Goal: Share content

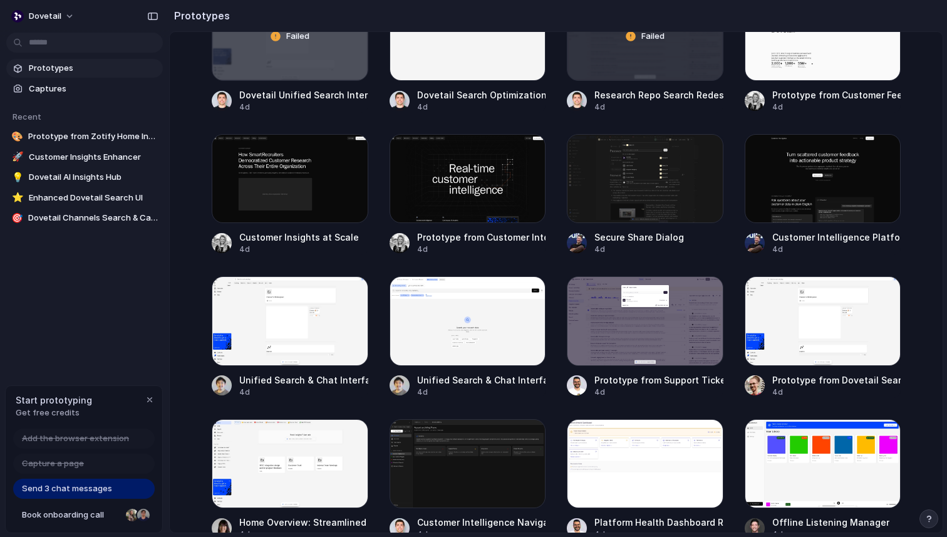
scroll to position [521, 0]
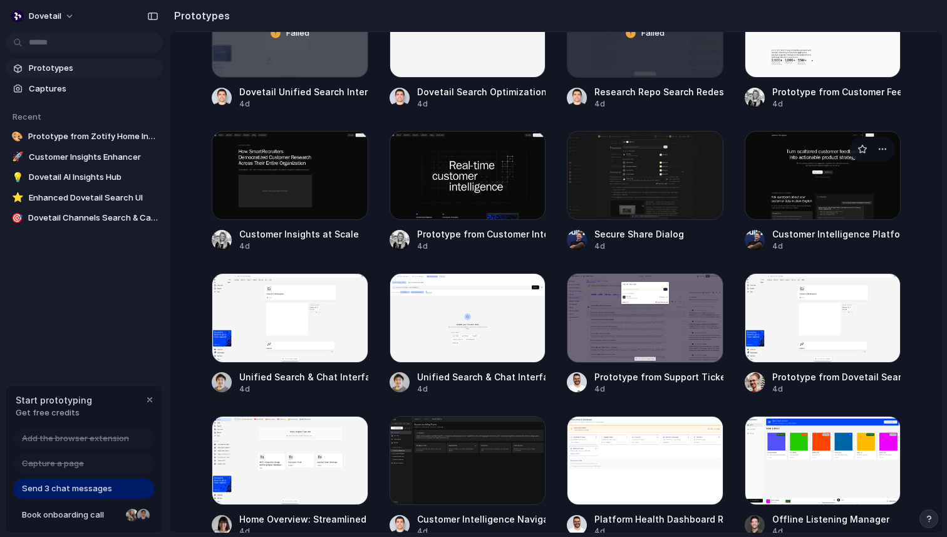
click at [826, 152] on div at bounding box center [823, 175] width 157 height 89
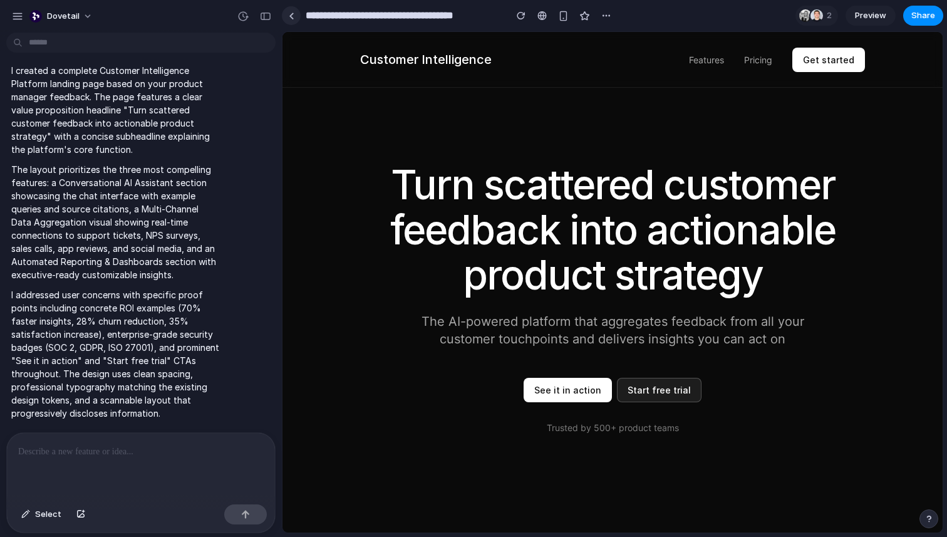
click at [291, 17] on div at bounding box center [292, 16] width 6 height 7
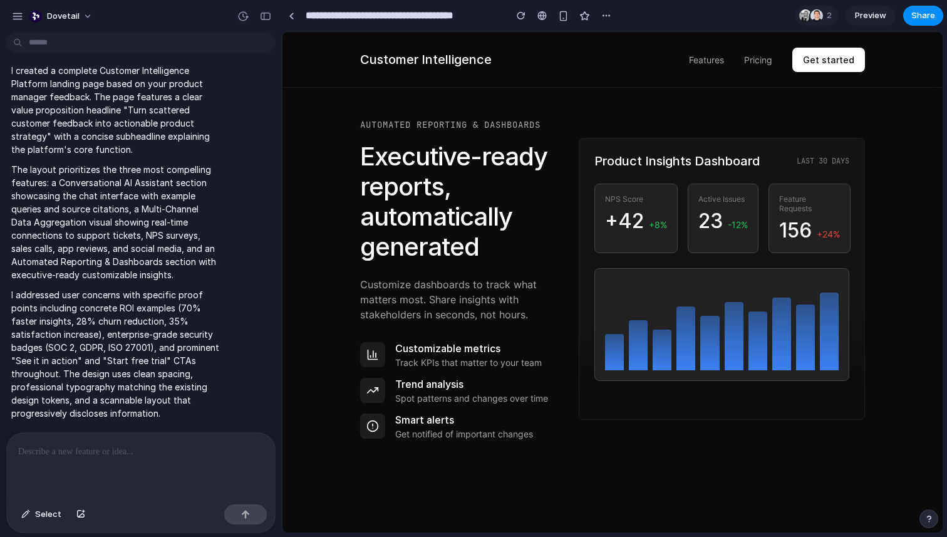
scroll to position [1462, 0]
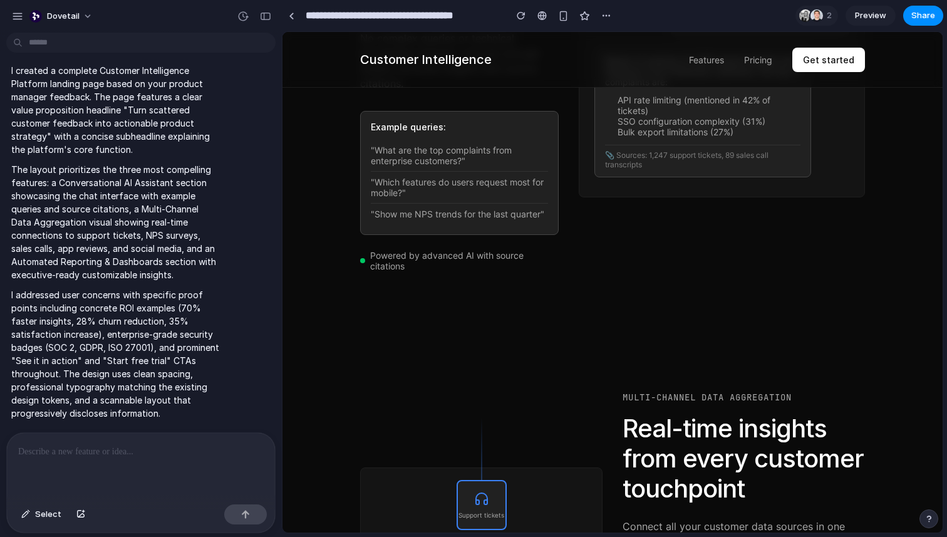
click at [873, 16] on span "Preview" at bounding box center [870, 15] width 31 height 13
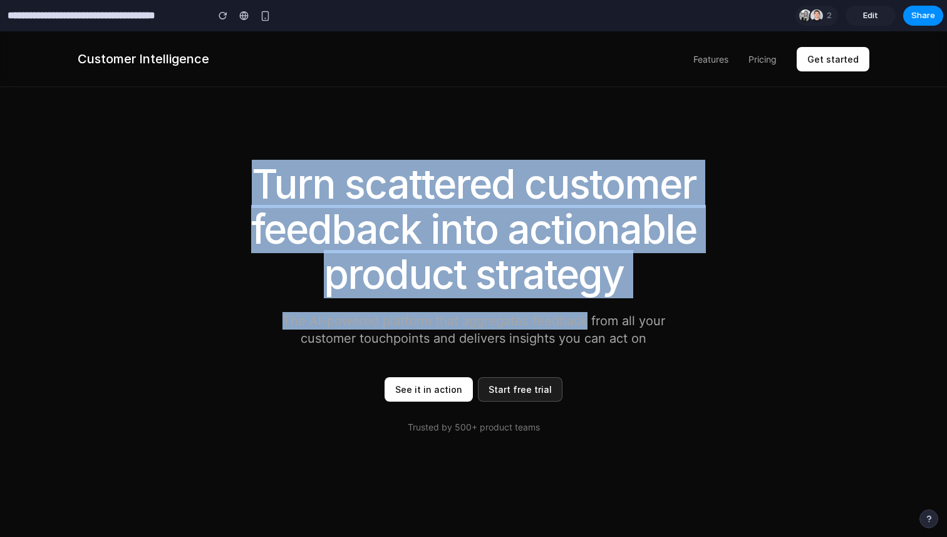
drag, startPoint x: 246, startPoint y: 155, endPoint x: 589, endPoint y: 314, distance: 377.9
click at [589, 314] on section "Turn scattered customer feedback into actionable product strategy The AI-powere…" at bounding box center [473, 284] width 947 height 396
click at [589, 314] on p "The AI-powered platform that aggregates feedback from all your customer touchpo…" at bounding box center [474, 329] width 426 height 35
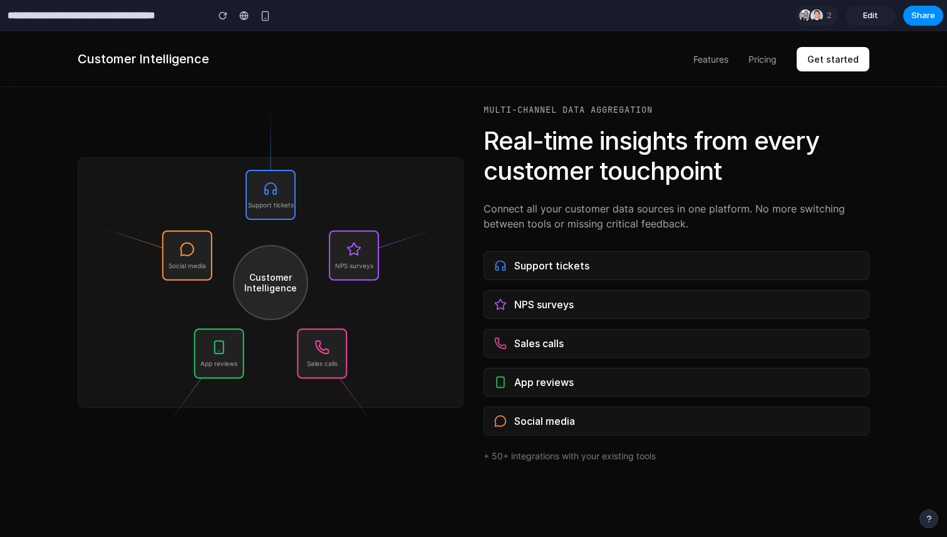
scroll to position [851, 0]
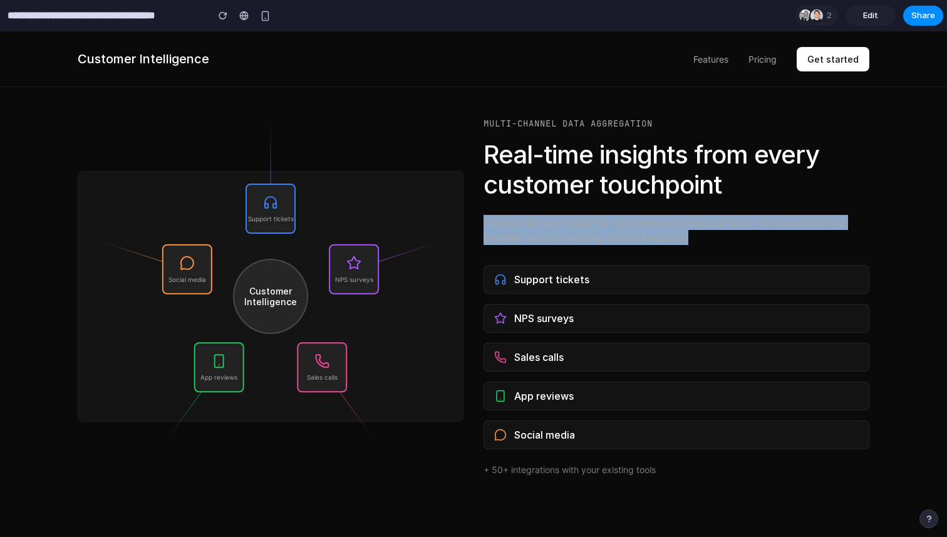
drag, startPoint x: 484, startPoint y: 224, endPoint x: 690, endPoint y: 237, distance: 206.6
click at [690, 237] on p "Connect all your customer data sources in one platform. No more switching betwe…" at bounding box center [677, 230] width 386 height 30
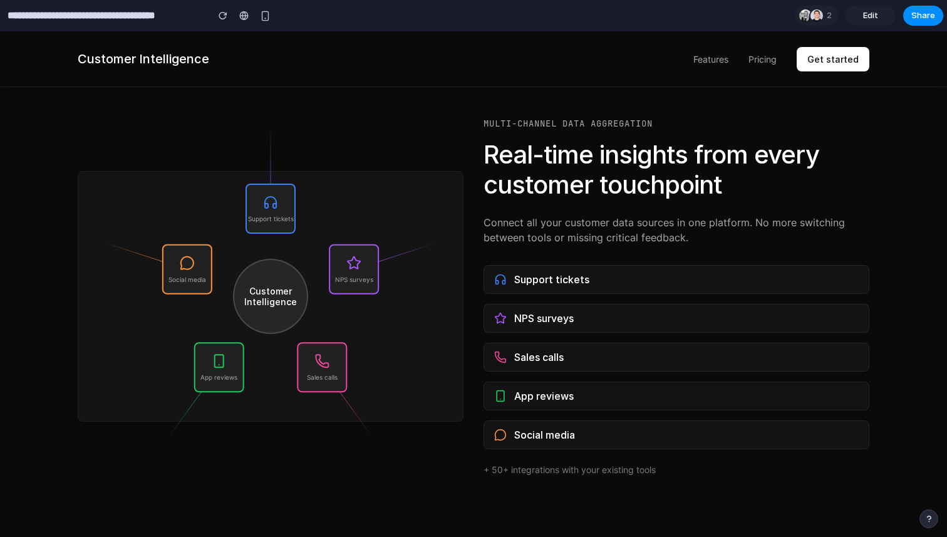
click at [510, 283] on div "Support tickets" at bounding box center [677, 279] width 386 height 29
drag, startPoint x: 518, startPoint y: 283, endPoint x: 601, endPoint y: 282, distance: 84.0
click at [603, 283] on div "Support tickets" at bounding box center [677, 279] width 386 height 29
drag, startPoint x: 513, startPoint y: 312, endPoint x: 585, endPoint y: 312, distance: 72.1
click at [585, 312] on div "NPS surveys" at bounding box center [677, 318] width 386 height 29
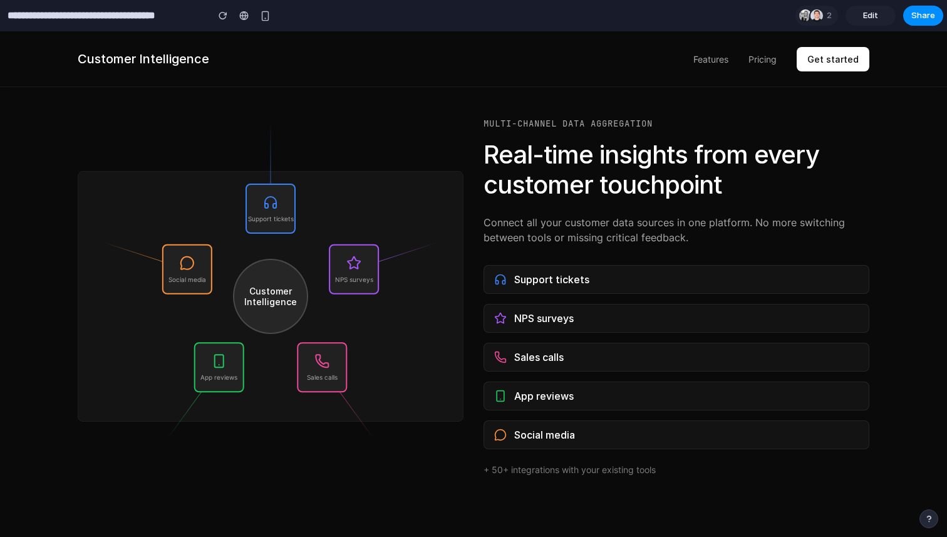
click at [502, 329] on div "NPS surveys" at bounding box center [677, 318] width 386 height 29
drag, startPoint x: 502, startPoint y: 348, endPoint x: 578, endPoint y: 348, distance: 75.2
click at [578, 348] on div "Sales calls" at bounding box center [677, 357] width 386 height 29
drag, startPoint x: 506, startPoint y: 391, endPoint x: 581, endPoint y: 391, distance: 75.8
click at [581, 391] on div "App reviews" at bounding box center [677, 396] width 386 height 29
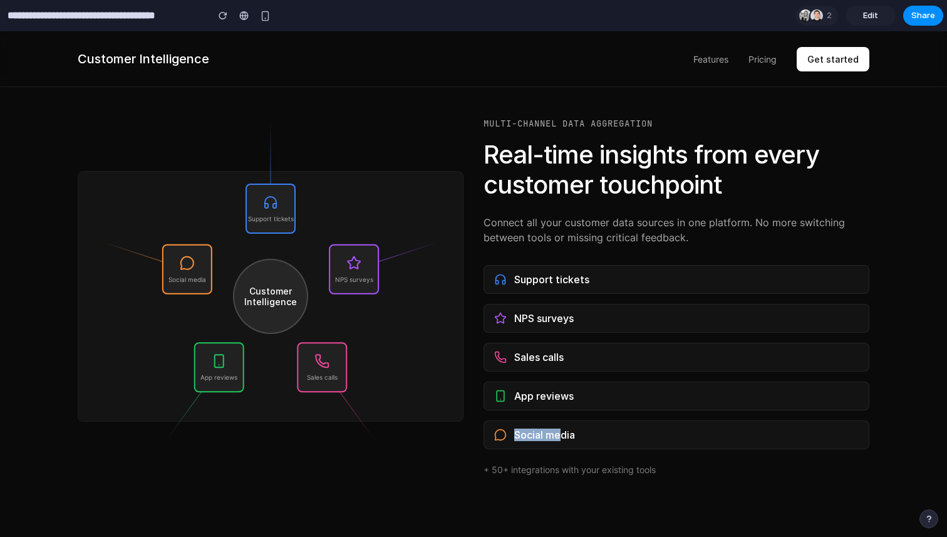
drag, startPoint x: 510, startPoint y: 435, endPoint x: 560, endPoint y: 435, distance: 50.1
click at [560, 435] on div "Social media" at bounding box center [677, 434] width 386 height 29
click at [291, 261] on div "Customer Intelligence Support tickets NPS surveys Sales calls App reviews Socia…" at bounding box center [271, 296] width 386 height 251
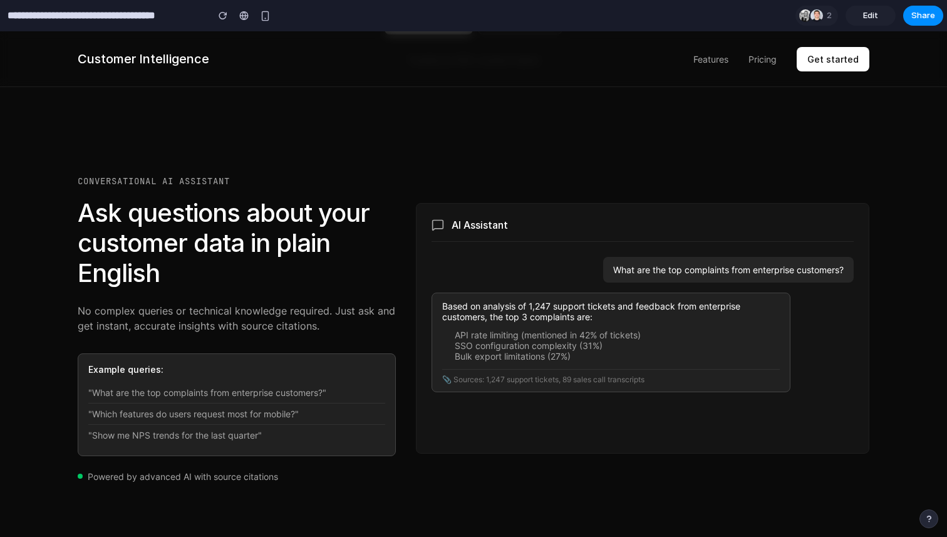
scroll to position [370, 0]
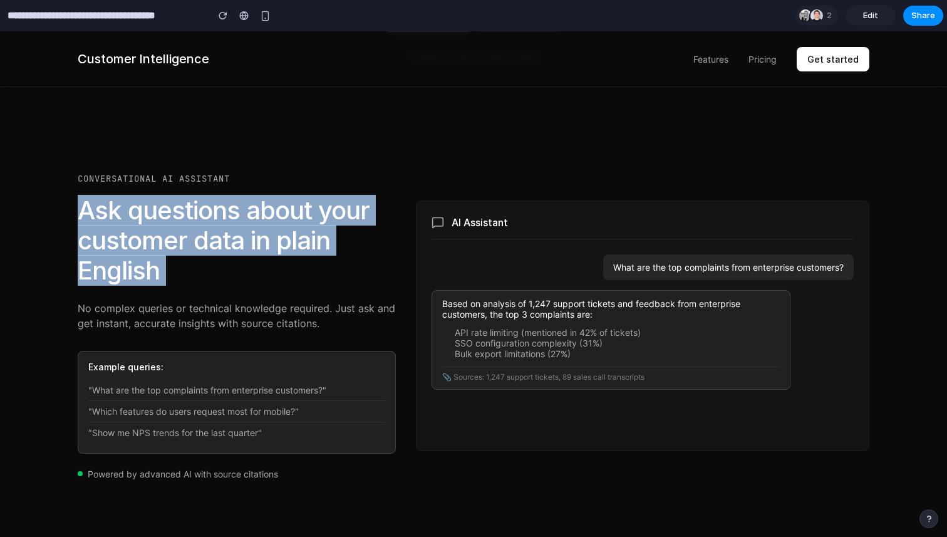
drag, startPoint x: 85, startPoint y: 214, endPoint x: 218, endPoint y: 297, distance: 157.0
click at [218, 297] on div "Conversational AI Assistant Ask questions about your customer data in plain Eng…" at bounding box center [237, 326] width 318 height 306
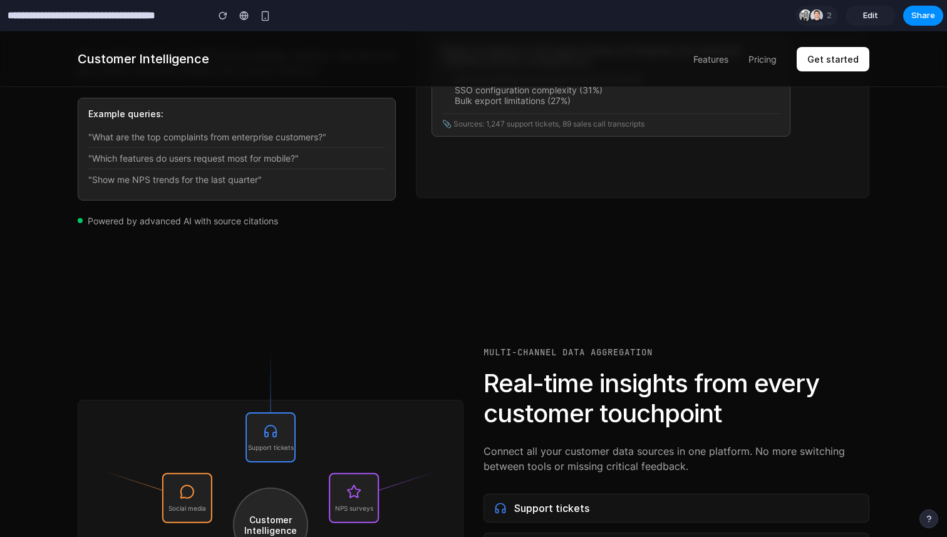
click at [560, 318] on section "Customer Intelligence Support tickets NPS surveys Sales calls App reviews Socia…" at bounding box center [473, 525] width 947 height 478
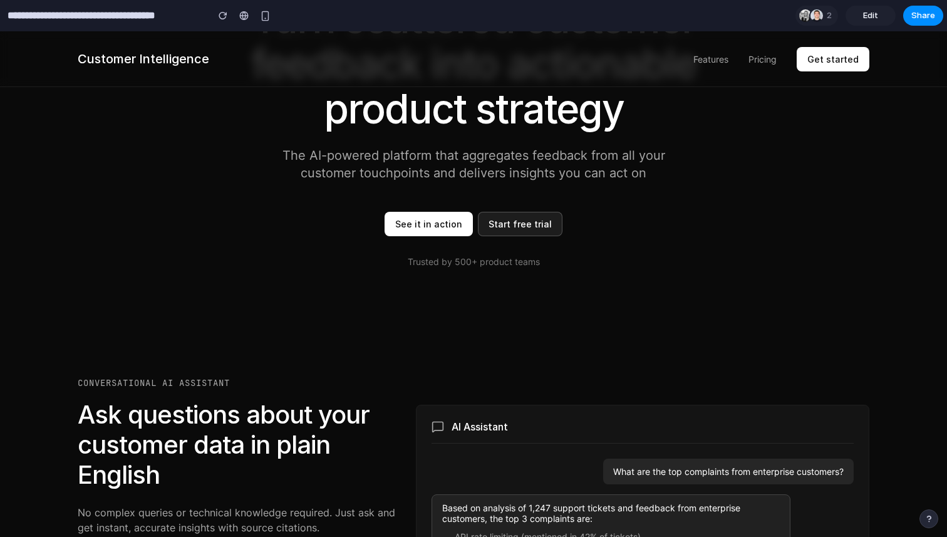
scroll to position [0, 0]
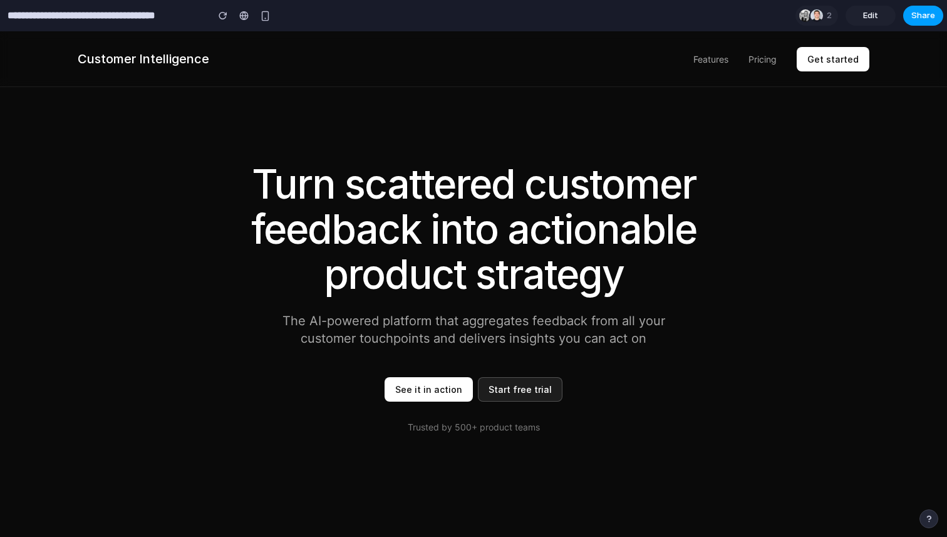
click at [913, 18] on span "Share" at bounding box center [924, 15] width 24 height 13
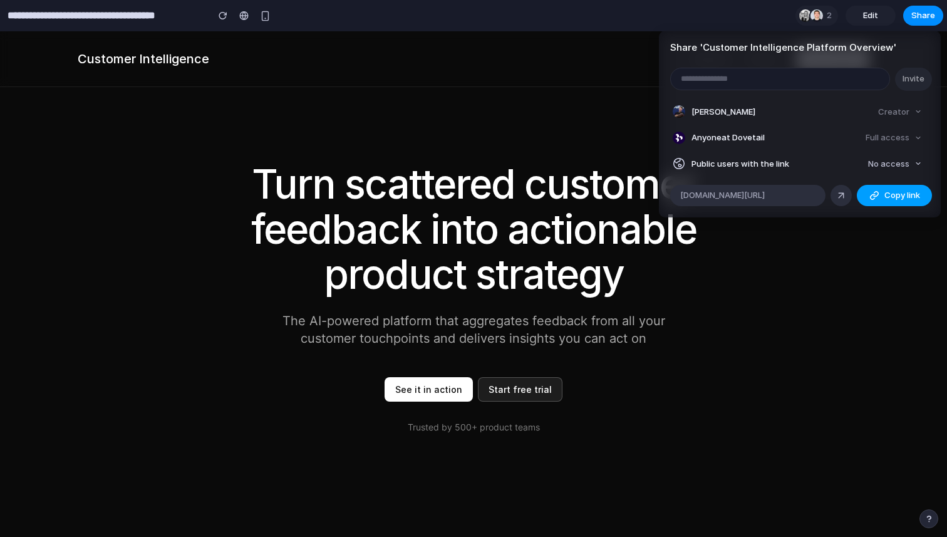
click at [901, 197] on span "Copy link" at bounding box center [903, 195] width 36 height 13
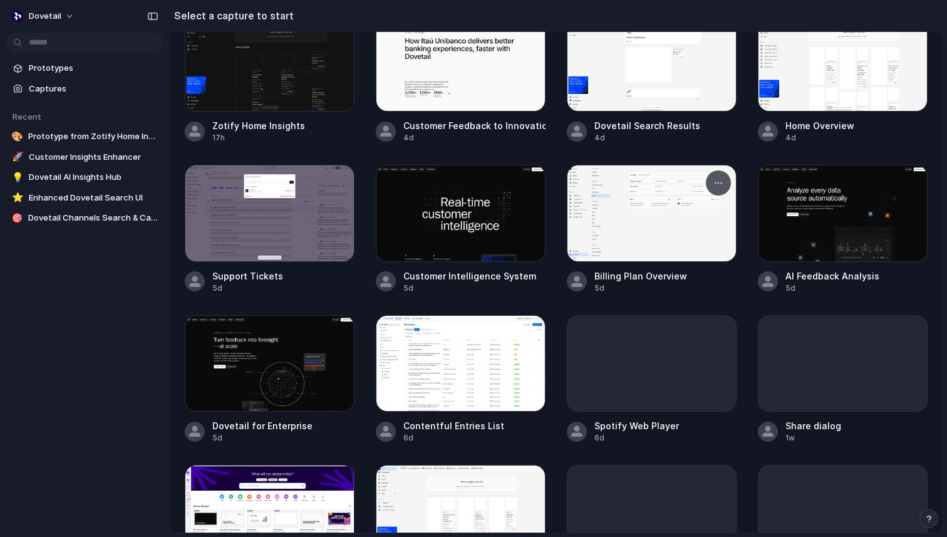
scroll to position [68, 0]
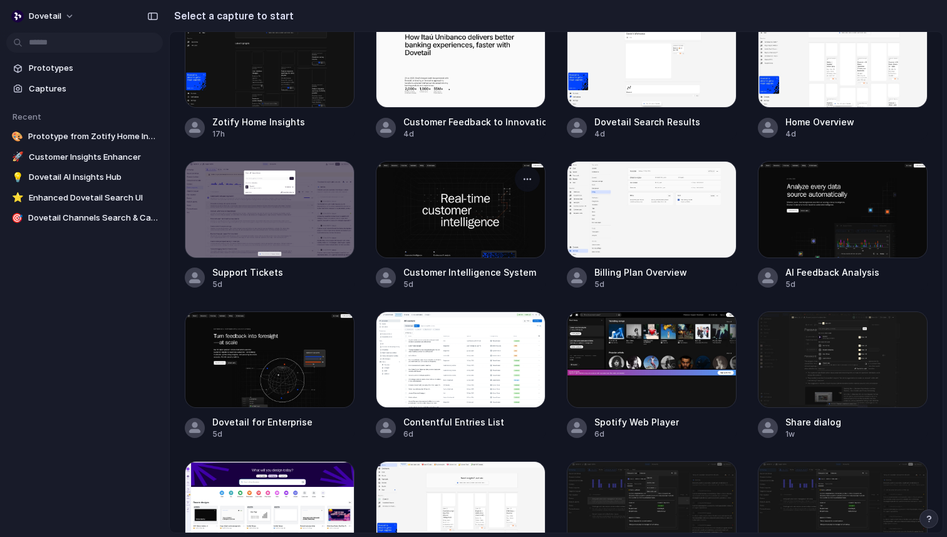
click at [455, 225] on div at bounding box center [461, 209] width 170 height 96
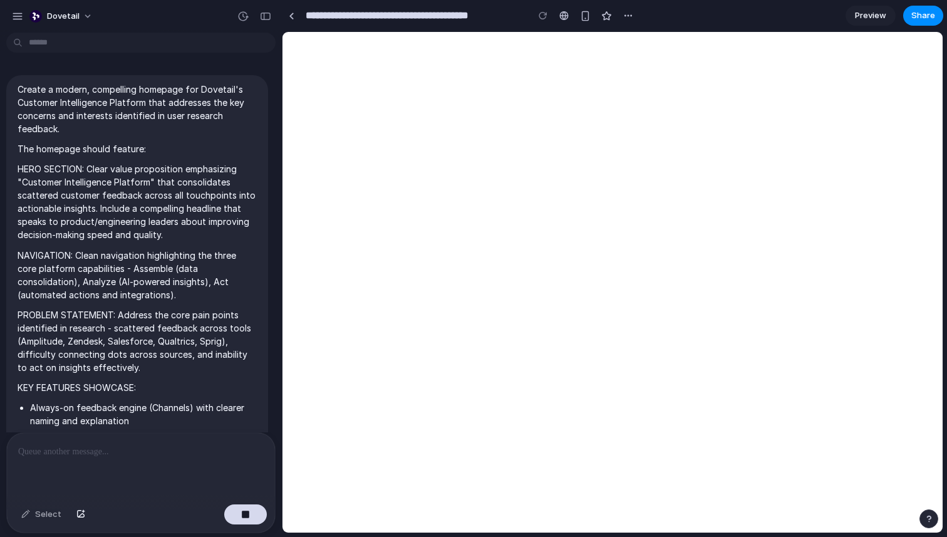
scroll to position [384, 0]
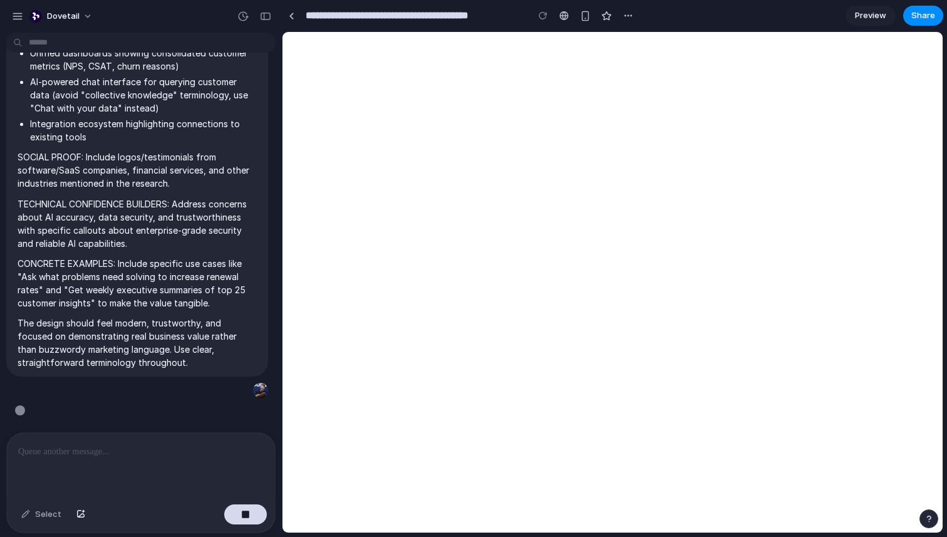
type input "**********"
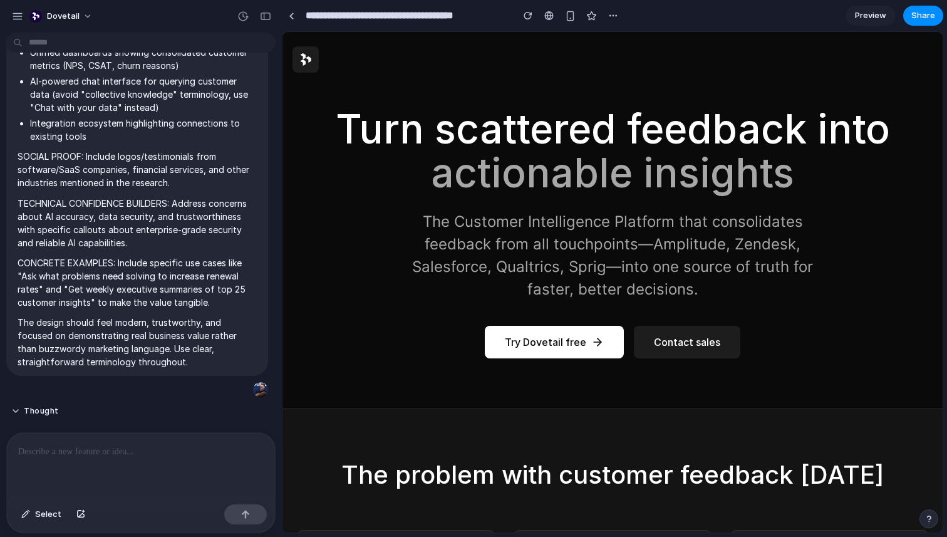
scroll to position [851, 0]
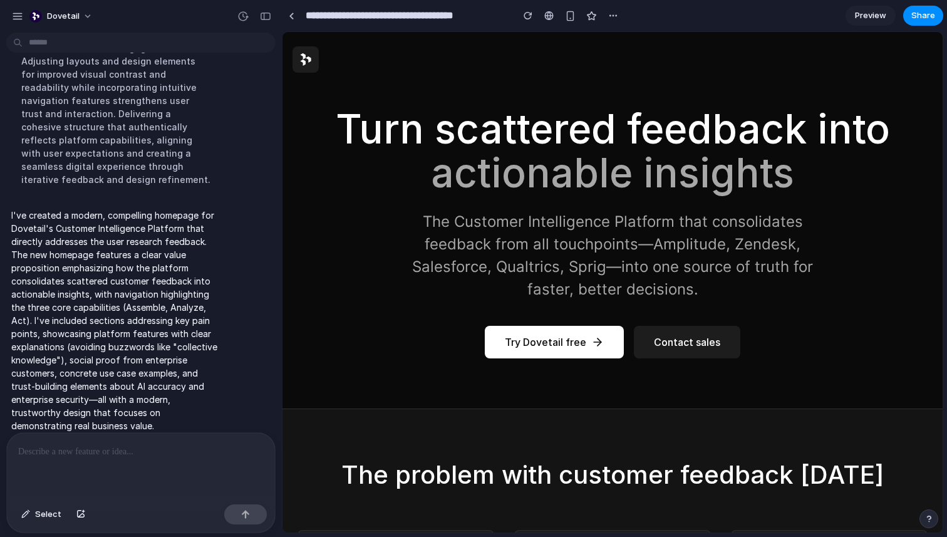
drag, startPoint x: 868, startPoint y: 9, endPoint x: 709, endPoint y: 61, distance: 167.2
click at [868, 9] on span "Preview" at bounding box center [870, 15] width 31 height 13
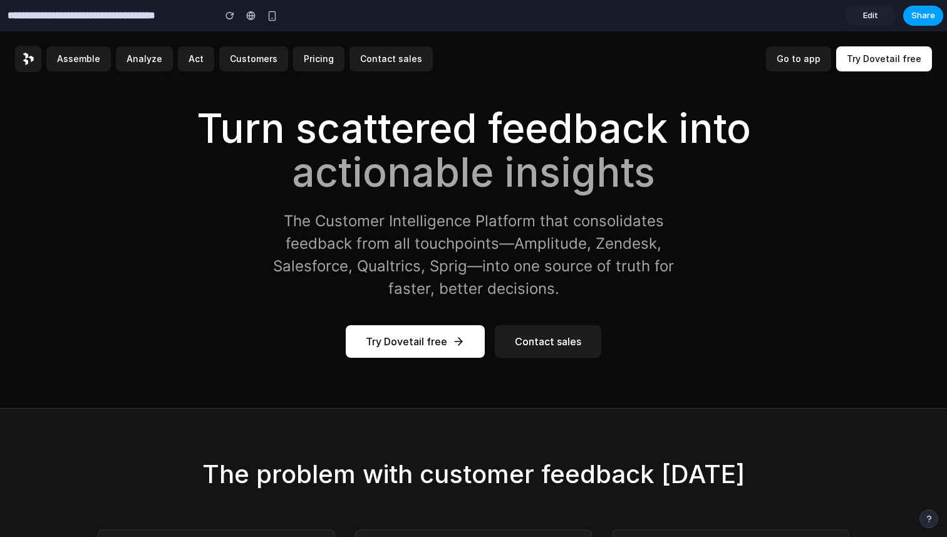
click at [926, 15] on span "Share" at bounding box center [924, 15] width 24 height 13
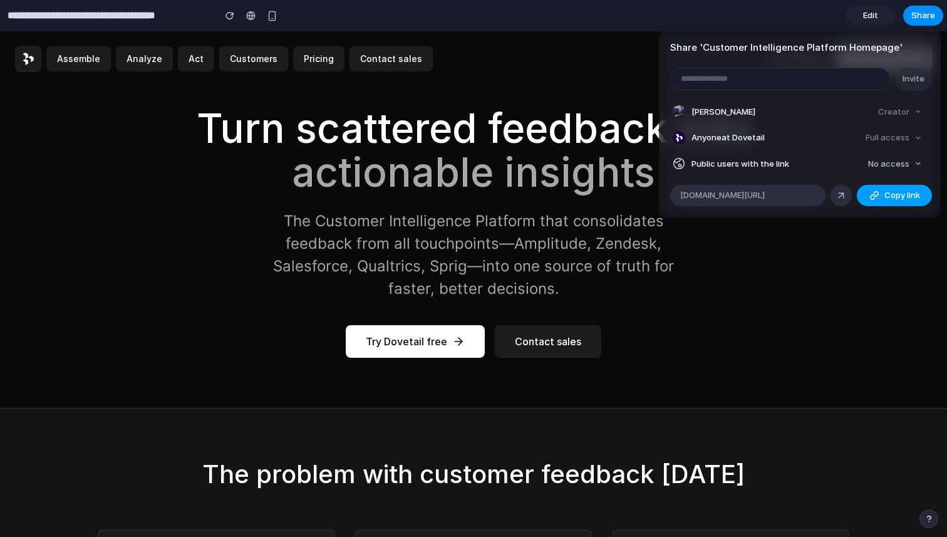
click at [870, 194] on div "button" at bounding box center [875, 195] width 10 height 10
click at [895, 188] on button "Copy link" at bounding box center [894, 195] width 75 height 21
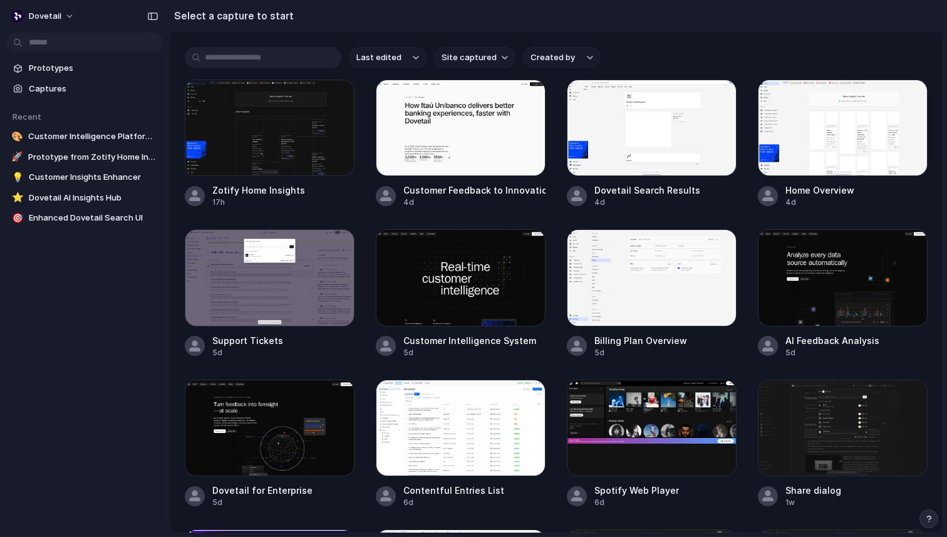
click at [481, 281] on div at bounding box center [461, 277] width 170 height 96
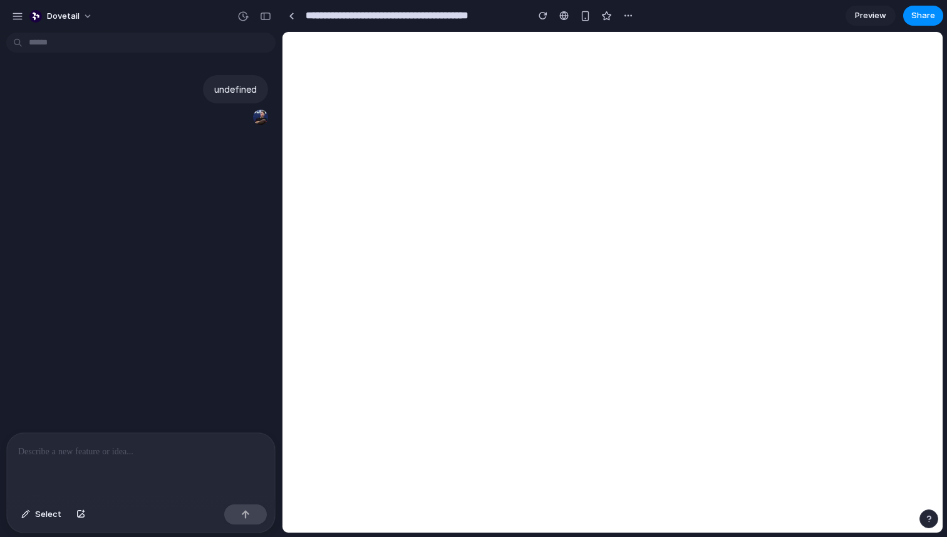
type input "**********"
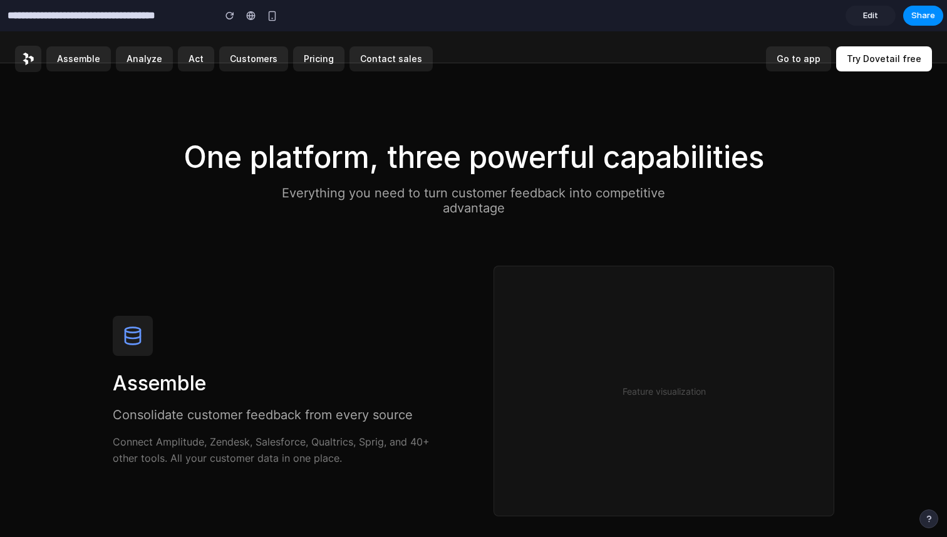
scroll to position [721, 0]
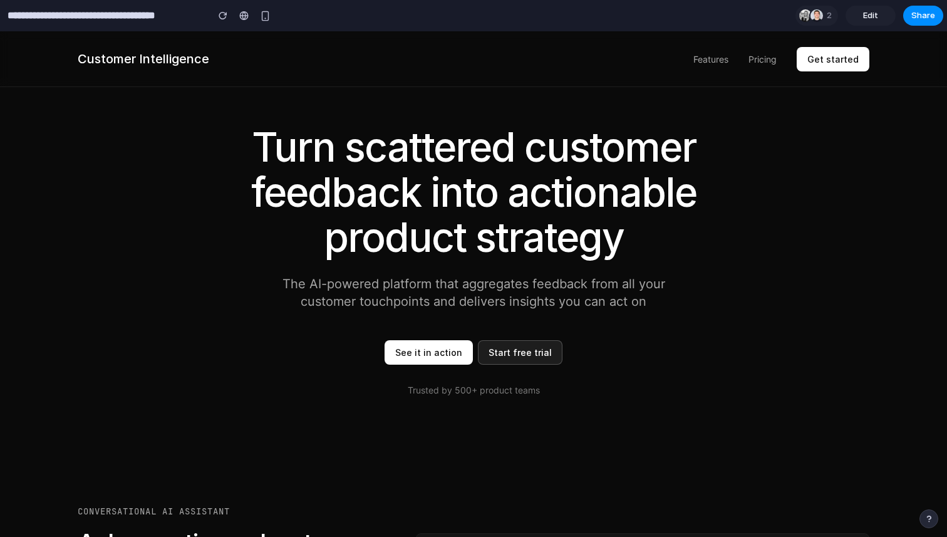
scroll to position [31, 0]
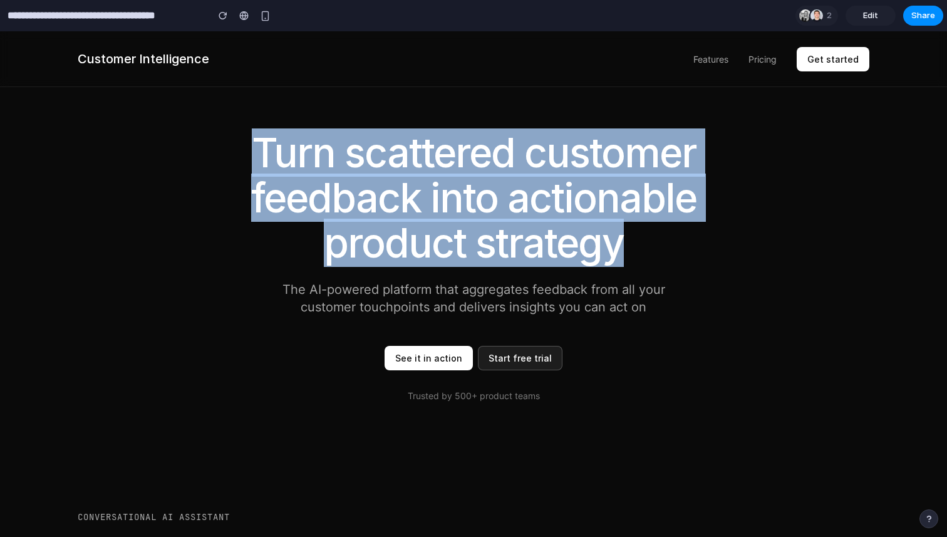
drag, startPoint x: 261, startPoint y: 157, endPoint x: 672, endPoint y: 241, distance: 419.6
click at [672, 241] on h1 "Turn scattered customer feedback into actionable product strategy" at bounding box center [474, 197] width 564 height 135
copy h1 "Turn scattered customer feedback into actionable product strategy"
click at [606, 216] on h1 "Turn scattered customer feedback into actionable product strategy" at bounding box center [474, 197] width 564 height 135
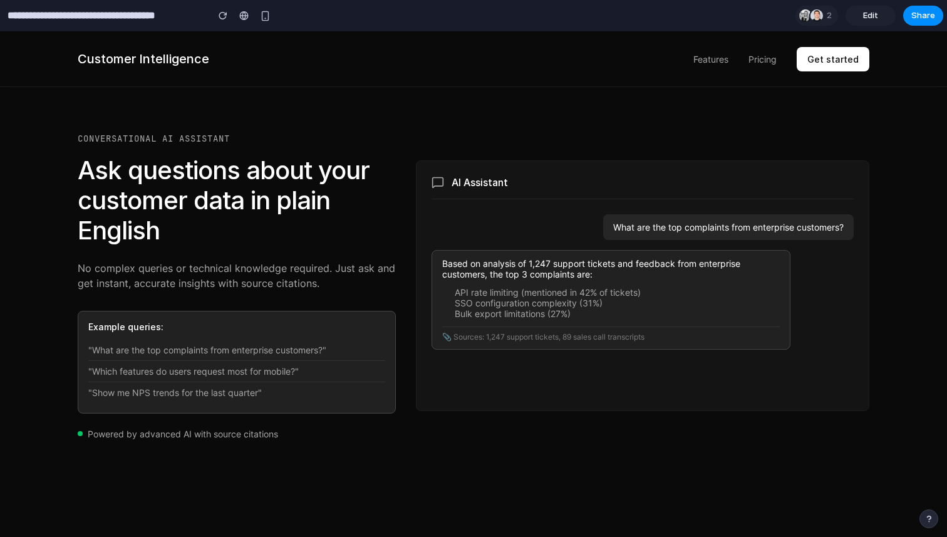
scroll to position [410, 0]
click at [353, 252] on div "Conversational AI Assistant Ask questions about your customer data in plain Eng…" at bounding box center [237, 285] width 318 height 306
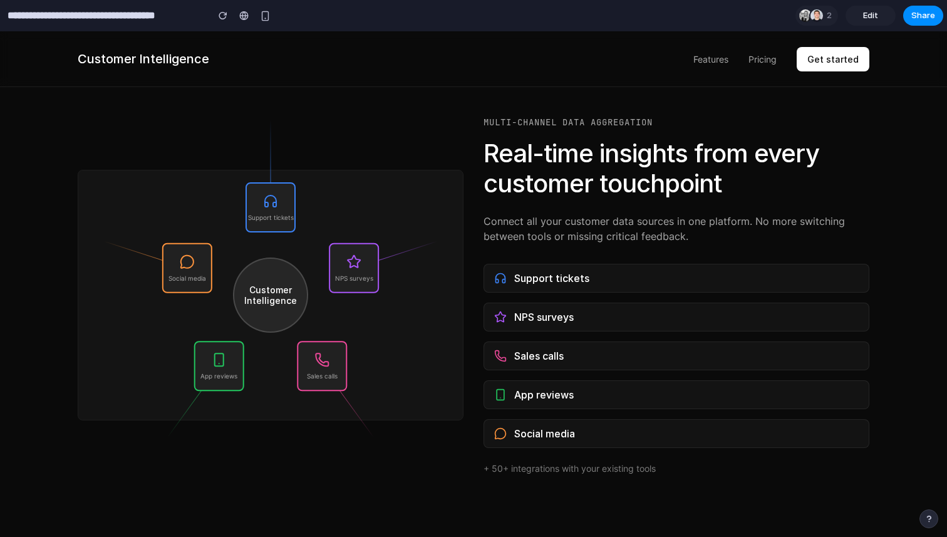
scroll to position [854, 0]
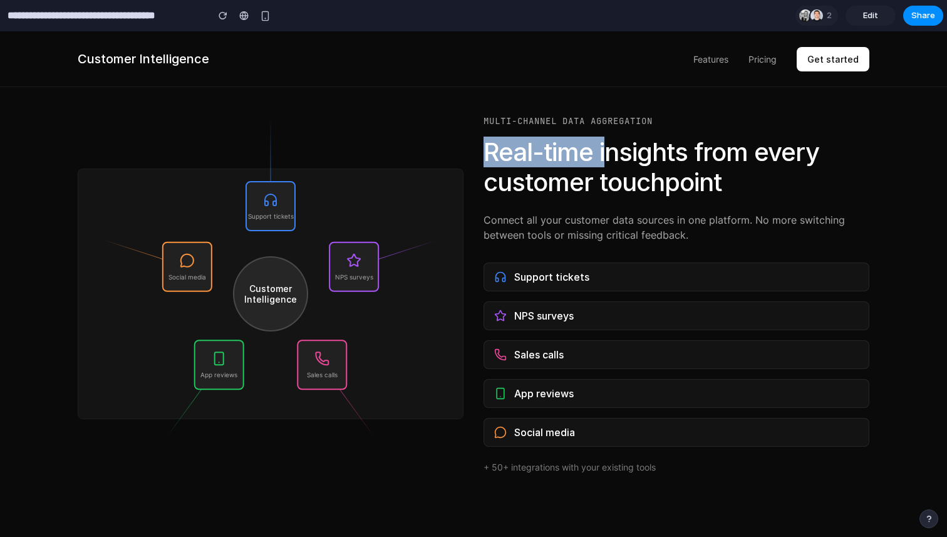
drag, startPoint x: 486, startPoint y: 151, endPoint x: 606, endPoint y: 151, distance: 120.9
click at [606, 151] on h2 "Real-time insights from every customer touchpoint" at bounding box center [677, 167] width 386 height 60
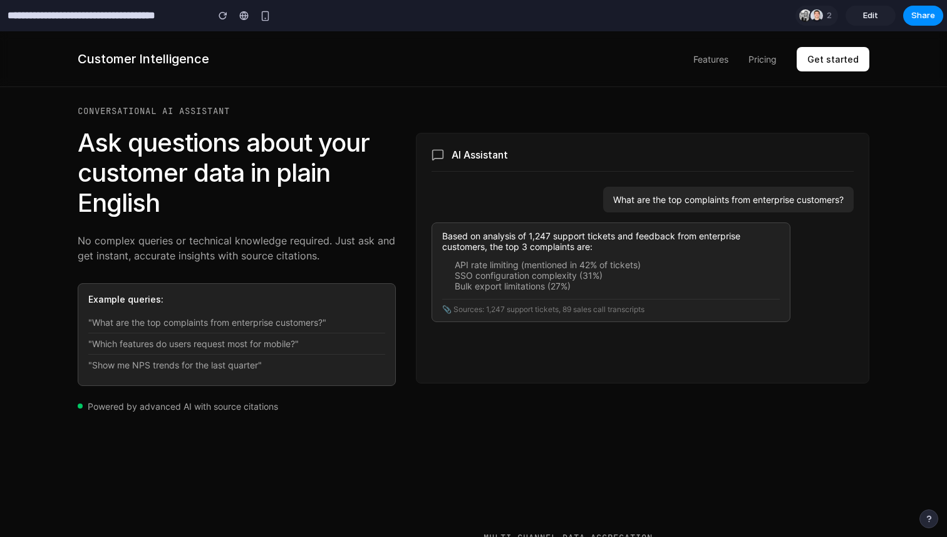
scroll to position [425, 0]
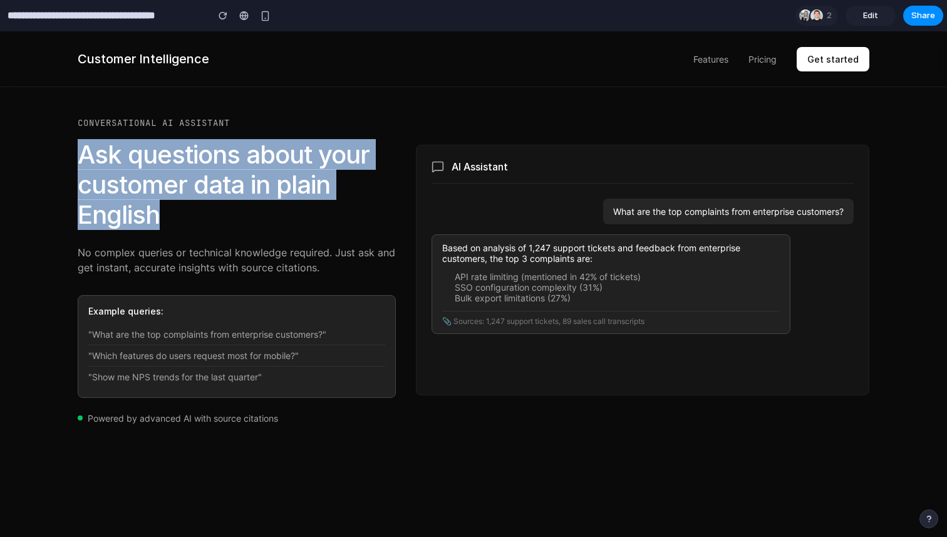
drag, startPoint x: 83, startPoint y: 162, endPoint x: 297, endPoint y: 218, distance: 221.4
click at [297, 218] on h2 "Ask questions about your customer data in plain English" at bounding box center [237, 185] width 318 height 90
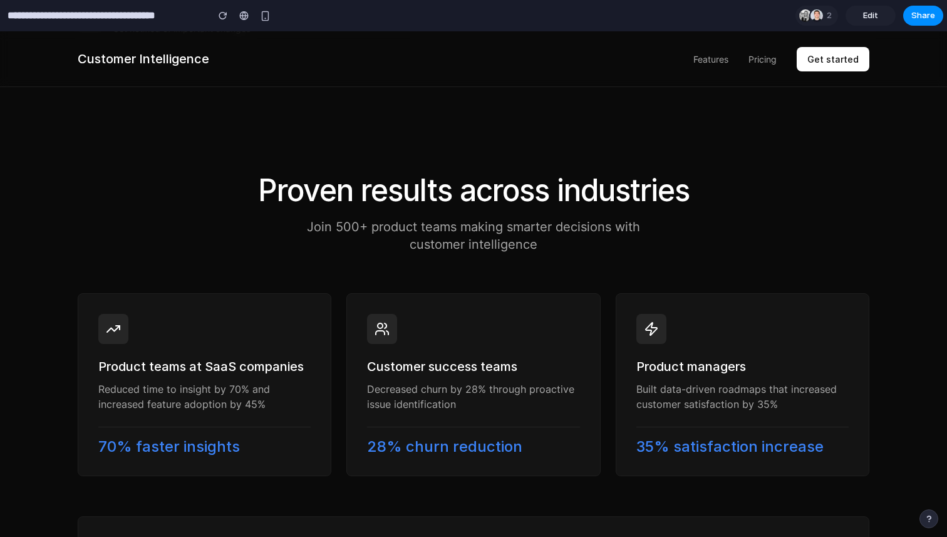
scroll to position [1725, 0]
